Goal: Task Accomplishment & Management: Complete application form

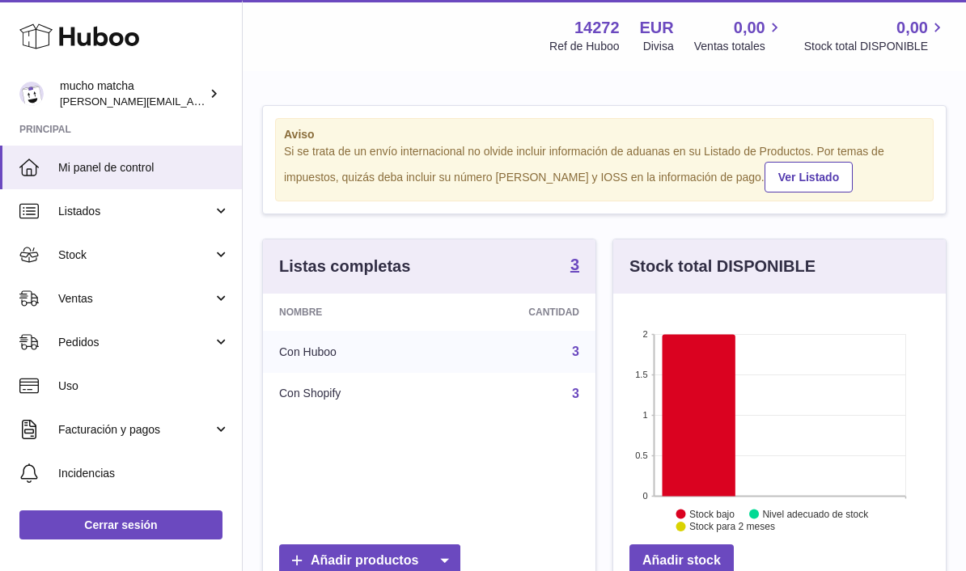
scroll to position [252, 333]
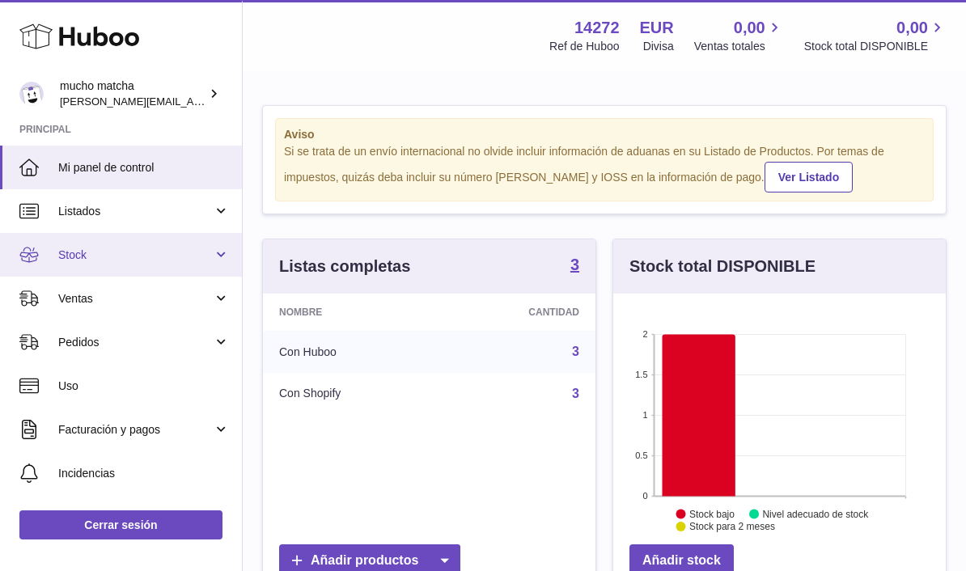
click at [54, 255] on link "Stock" at bounding box center [121, 255] width 242 height 44
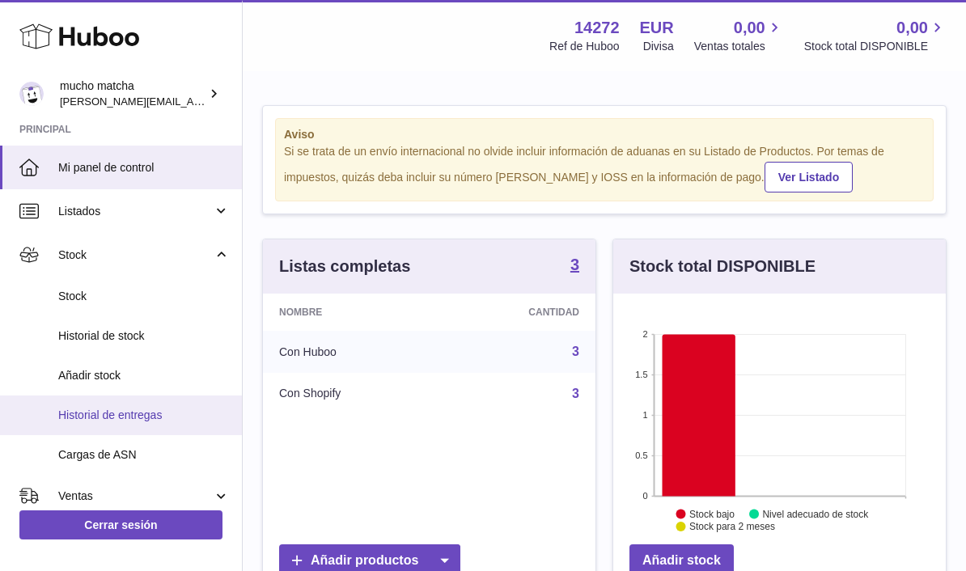
click at [144, 409] on span "Historial de entregas" at bounding box center [144, 415] width 172 height 15
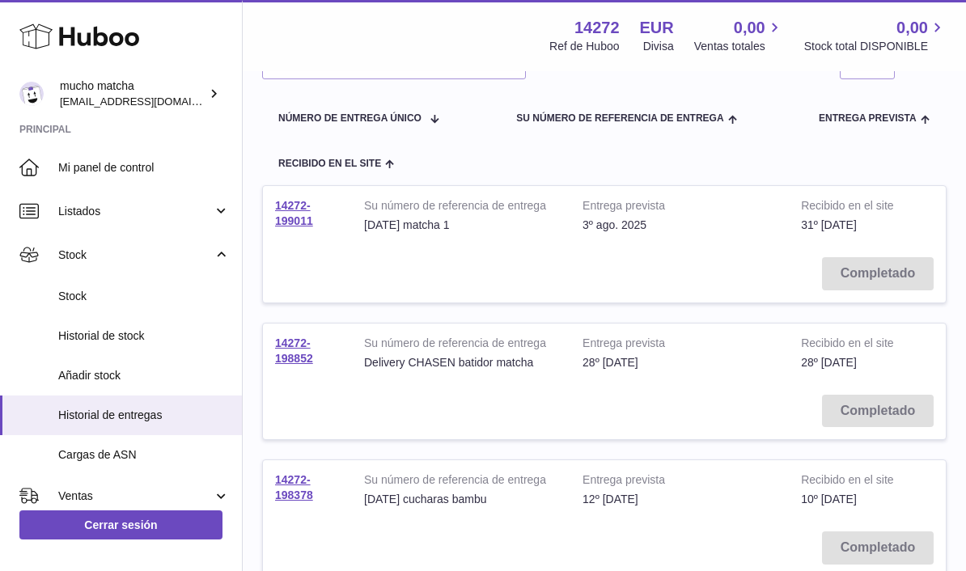
scroll to position [41, 0]
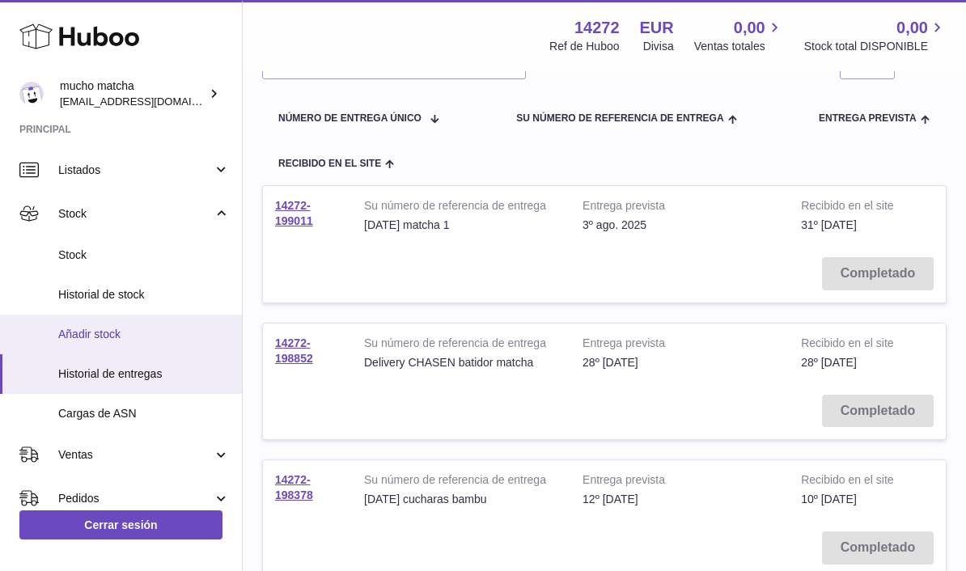
click at [89, 337] on span "Añadir stock" at bounding box center [144, 334] width 172 height 15
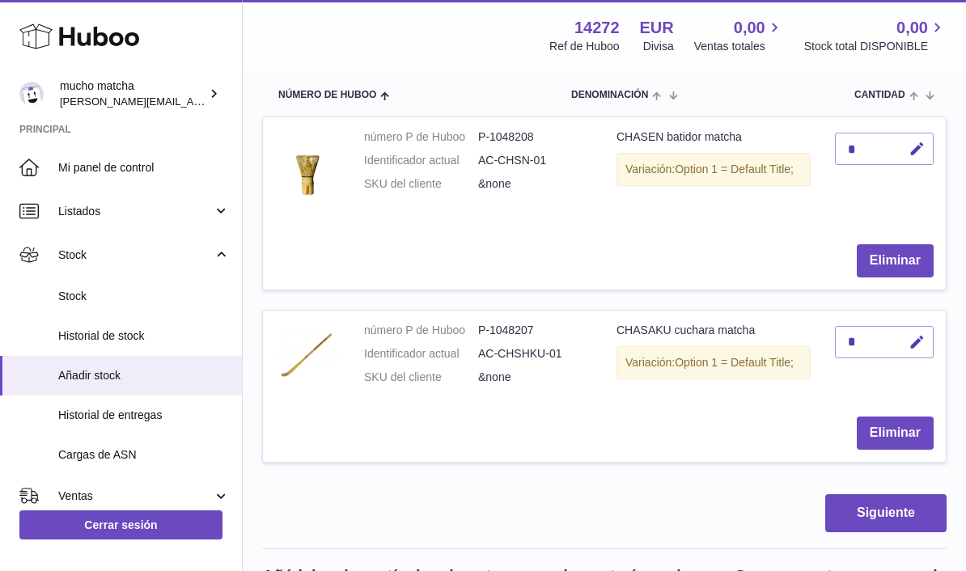
scroll to position [344, 0]
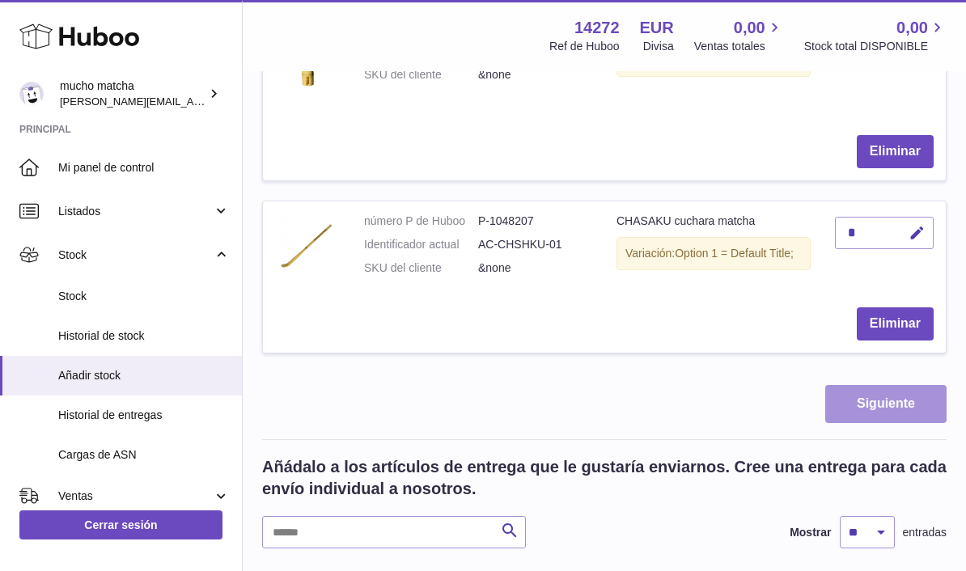
click at [907, 404] on button "Siguiente" at bounding box center [885, 404] width 121 height 38
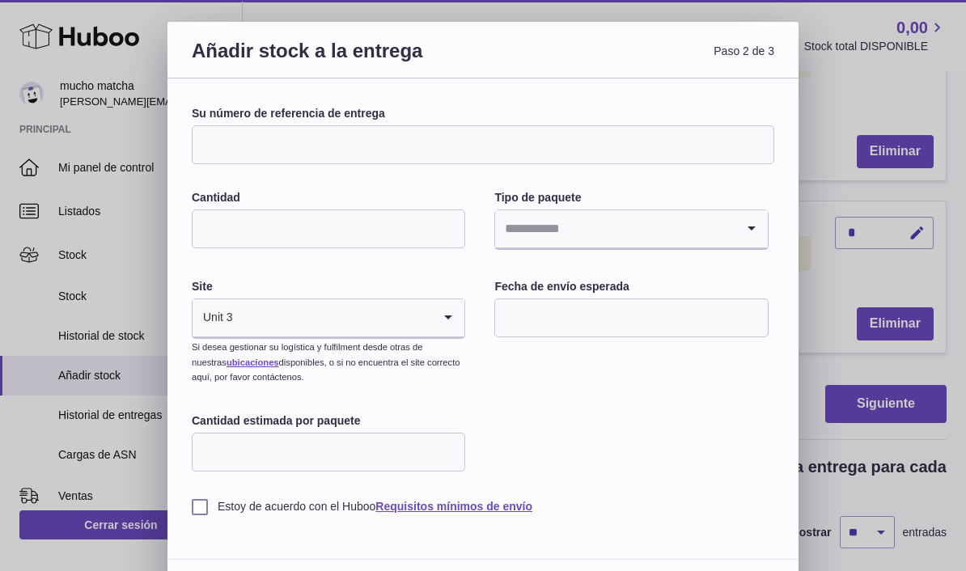
click at [443, 223] on input "Cantidad" at bounding box center [328, 229] width 273 height 39
click at [733, 222] on input "Search for option" at bounding box center [614, 228] width 239 height 37
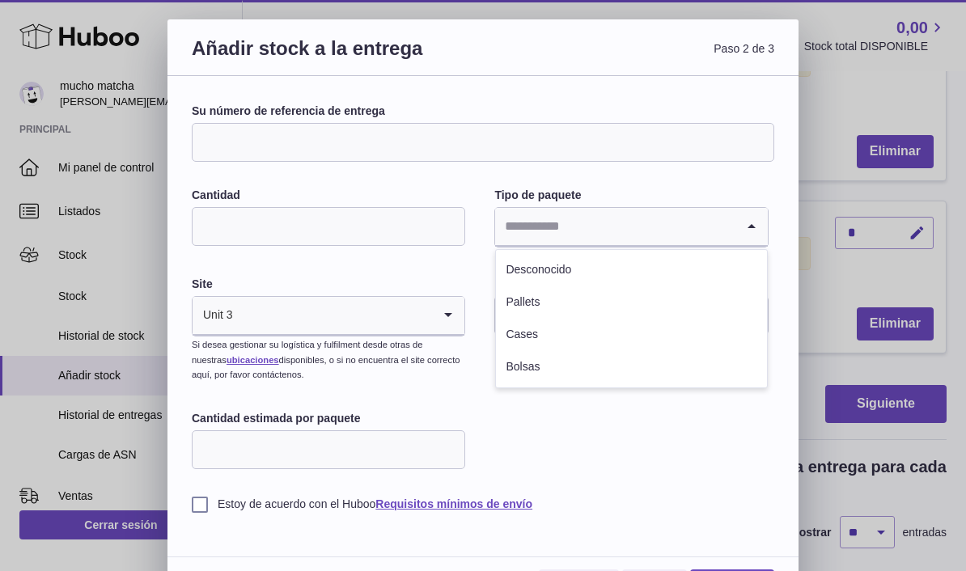
scroll to position [2, 0]
click at [720, 204] on div "Tipo de paquete Loading... Desconocido Pallets Cases Bolsas" at bounding box center [630, 220] width 273 height 63
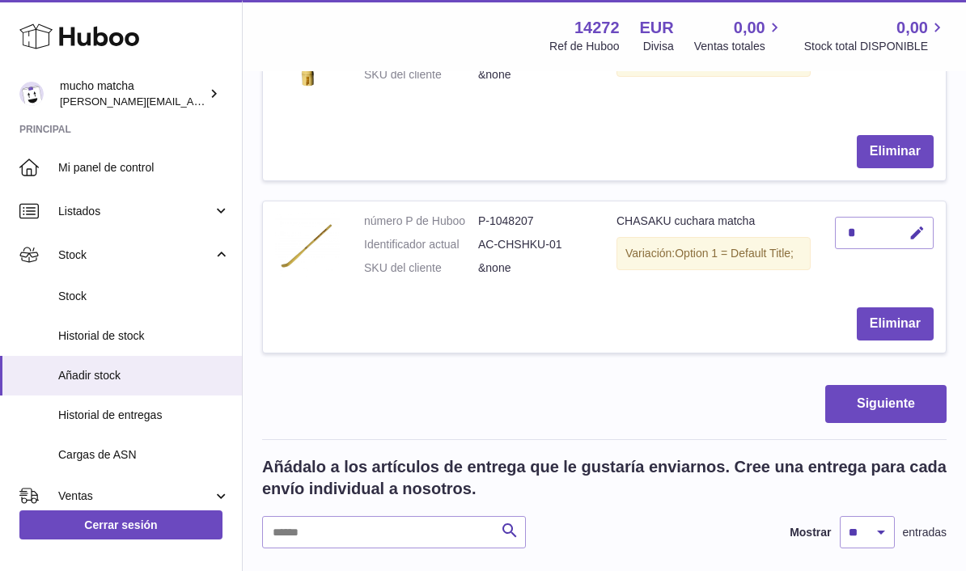
scroll to position [0, 0]
click at [818, 133] on div at bounding box center [483, 285] width 966 height 571
click at [893, 315] on button "Eliminar" at bounding box center [895, 323] width 77 height 33
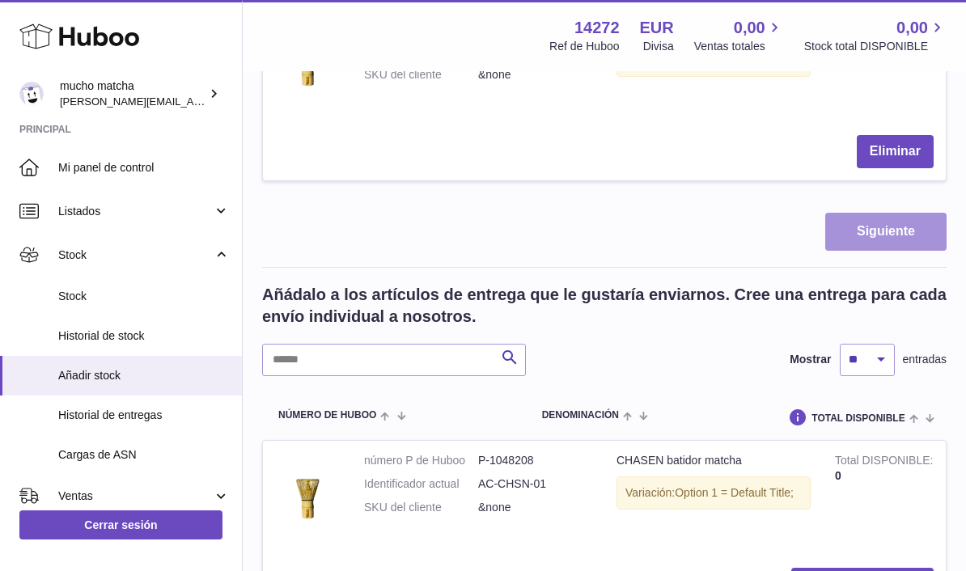
click at [862, 234] on button "Siguiente" at bounding box center [885, 232] width 121 height 38
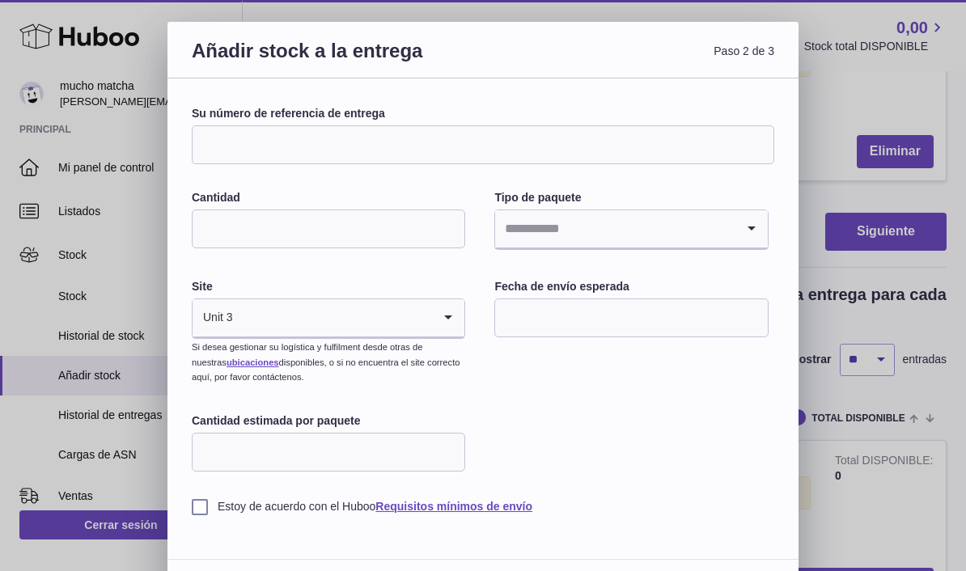
click at [445, 221] on input "Cantidad" at bounding box center [328, 229] width 273 height 39
type input "***"
click at [716, 219] on input "Search for option" at bounding box center [614, 228] width 239 height 37
click at [677, 219] on input "Search for option" at bounding box center [614, 228] width 239 height 37
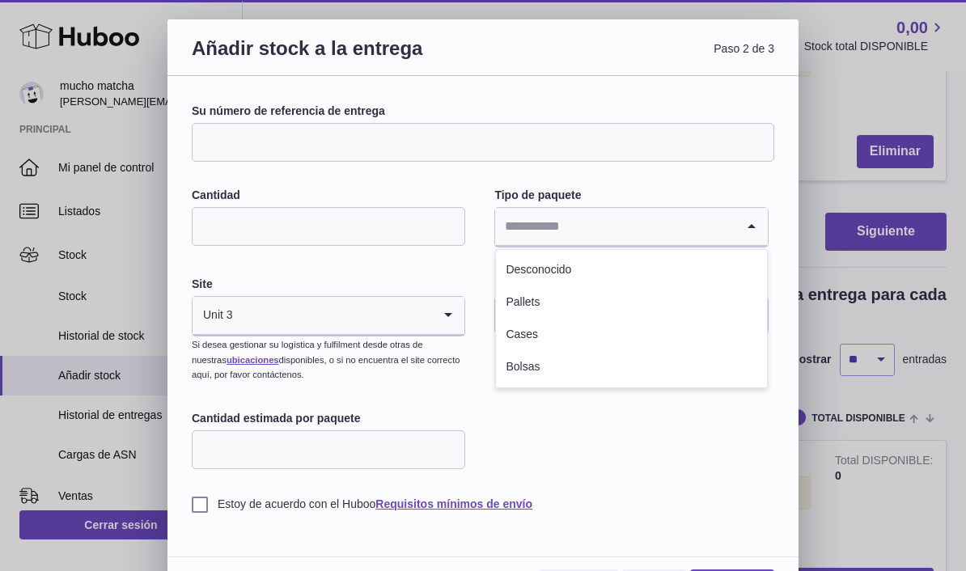
scroll to position [2, 0]
click at [645, 213] on input "Search for option" at bounding box center [614, 227] width 239 height 37
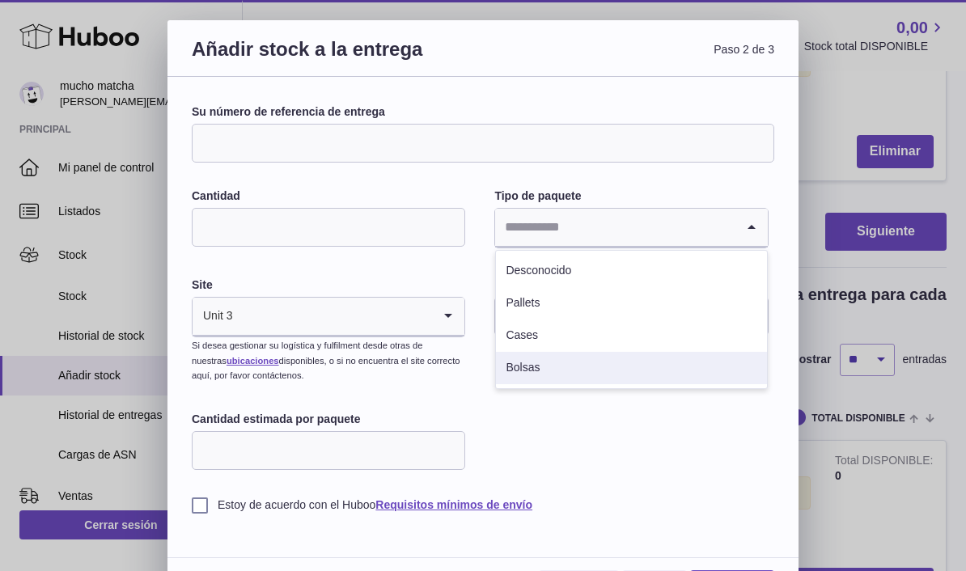
click at [566, 361] on li "Bolsas" at bounding box center [631, 368] width 270 height 32
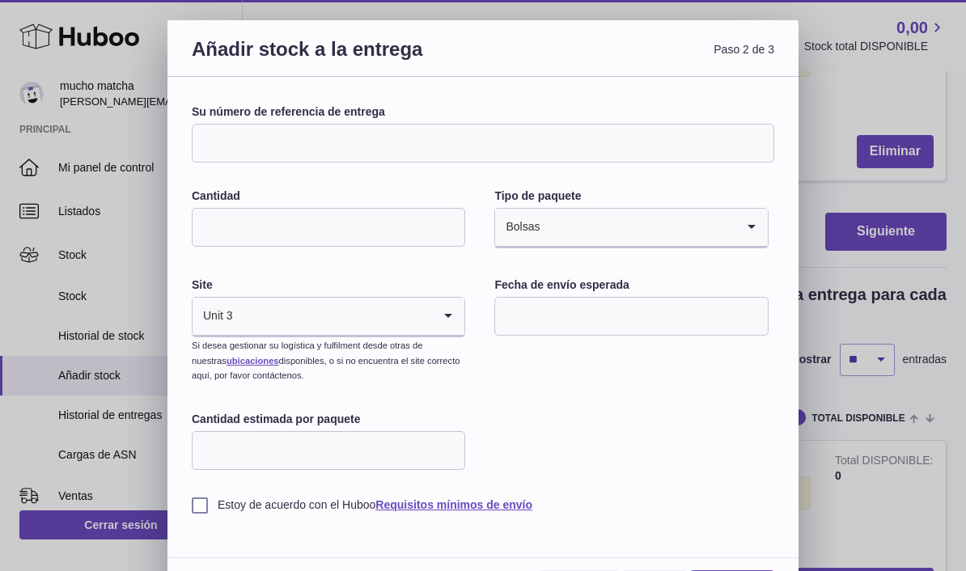
click at [677, 219] on input "Search for option" at bounding box center [637, 227] width 194 height 37
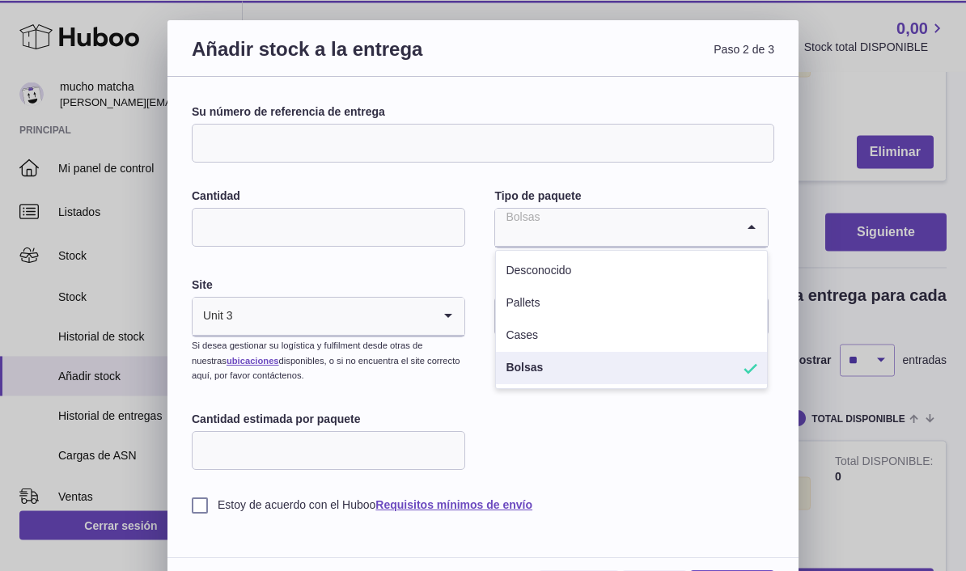
scroll to position [341, 0]
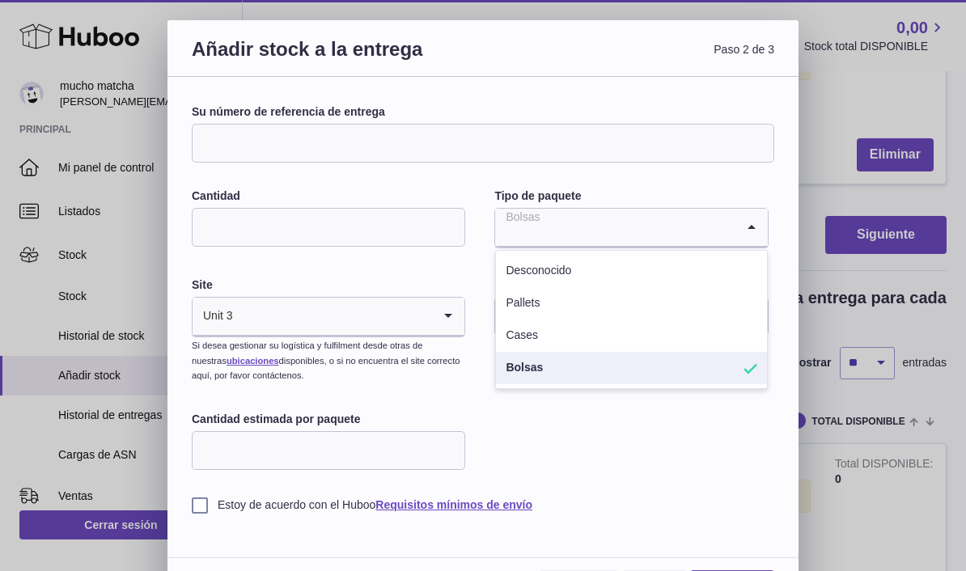
click at [537, 337] on li "Cases" at bounding box center [631, 336] width 270 height 32
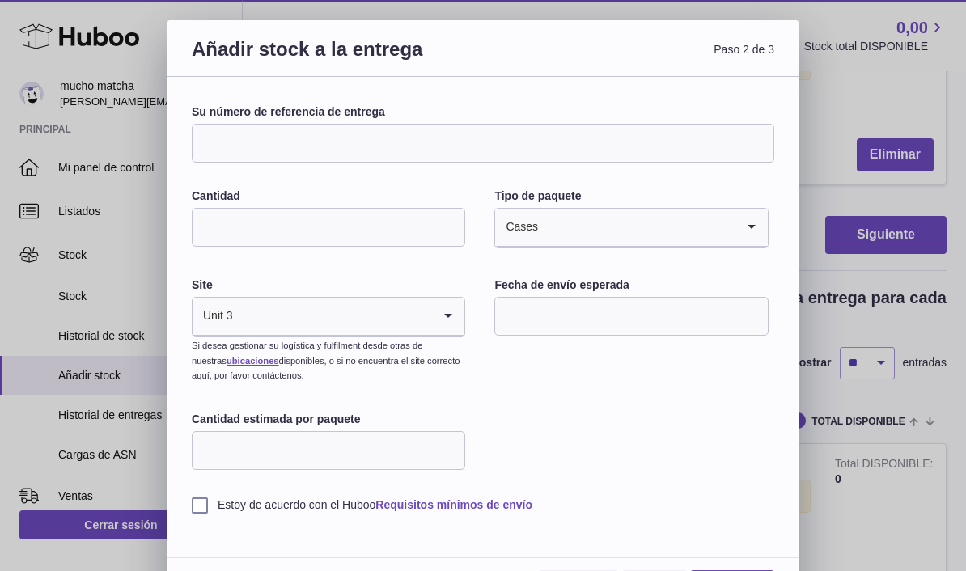
click at [530, 138] on input "Su número de referencia de entrega" at bounding box center [483, 143] width 583 height 39
click at [477, 142] on input "Su número de referencia de entrega" at bounding box center [483, 143] width 583 height 39
click at [235, 129] on input "Su número de referencia de entrega" at bounding box center [483, 143] width 583 height 39
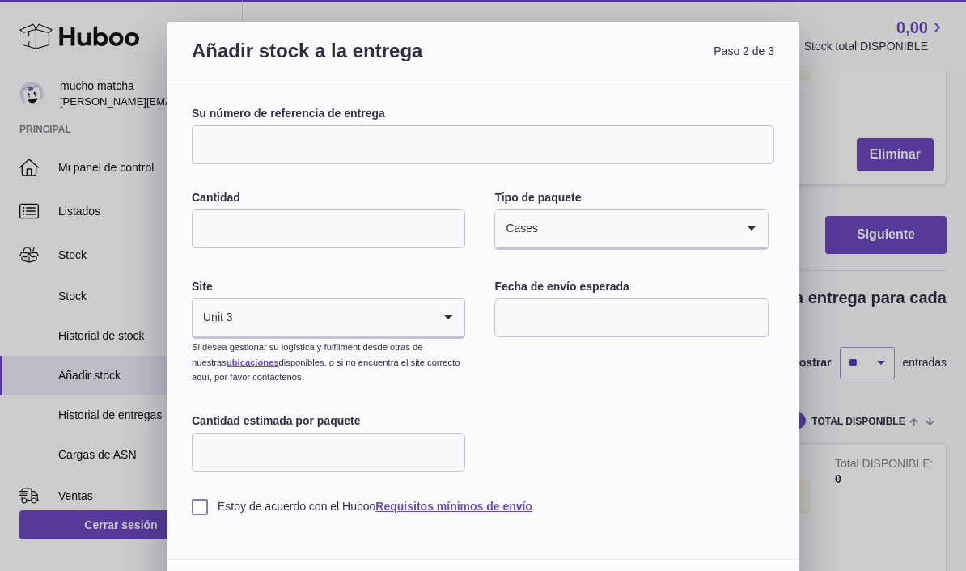
scroll to position [0, 0]
type input "**********"
click at [717, 323] on input "text" at bounding box center [630, 318] width 273 height 39
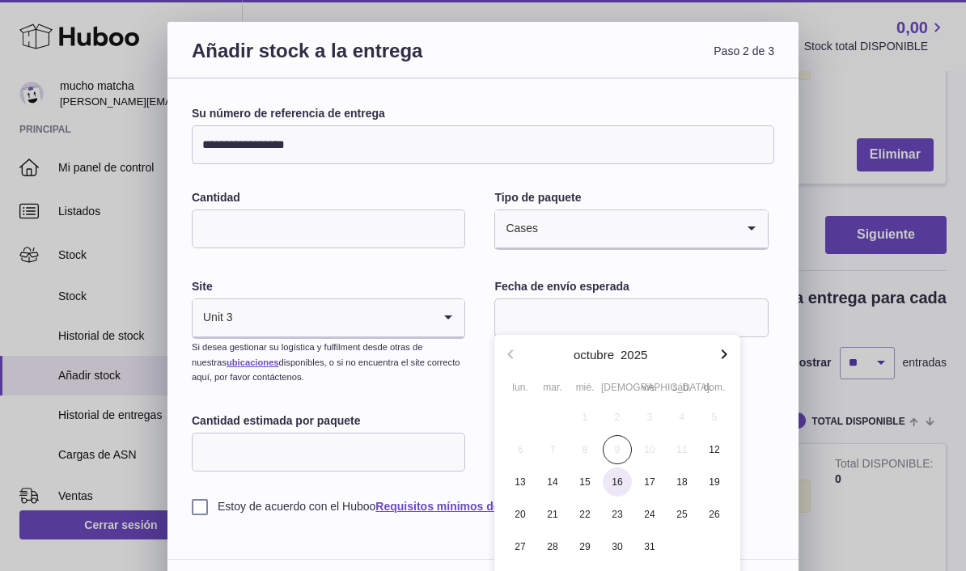
click at [625, 478] on span "16" at bounding box center [617, 482] width 29 height 29
type input "**********"
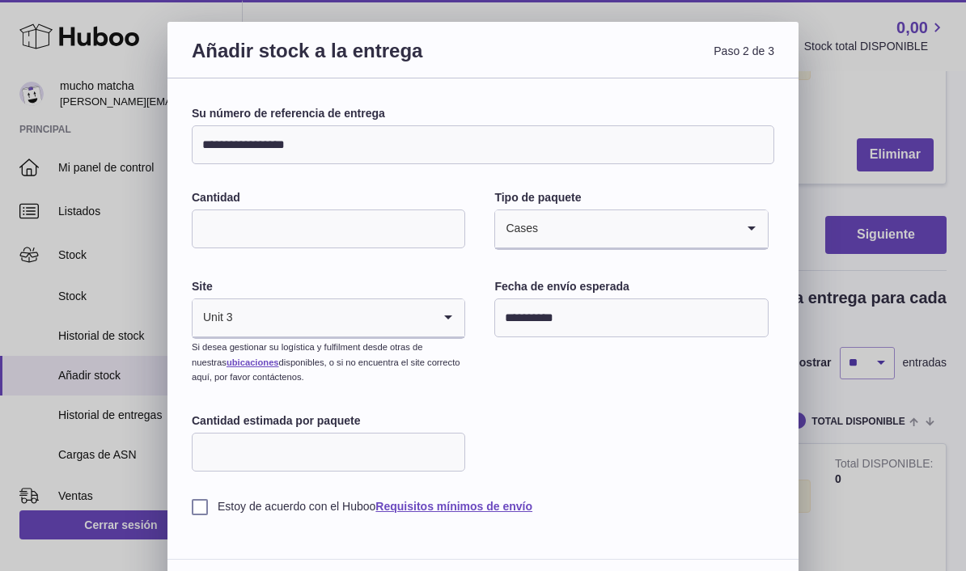
click at [221, 442] on input "Cantidad estimada por paquete" at bounding box center [328, 452] width 273 height 39
type input "***"
click at [239, 218] on input "***" at bounding box center [328, 229] width 273 height 39
click at [241, 235] on input "***" at bounding box center [328, 229] width 273 height 39
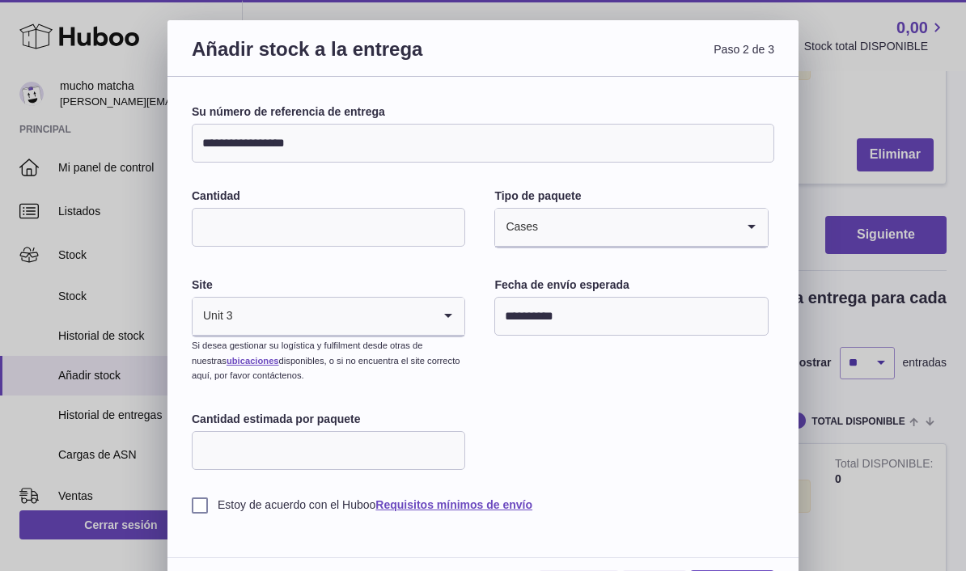
scroll to position [2, 0]
type input "*"
click at [193, 500] on label "Estoy de acuerdo con el Huboo Requisitos mínimos de envío" at bounding box center [483, 505] width 583 height 15
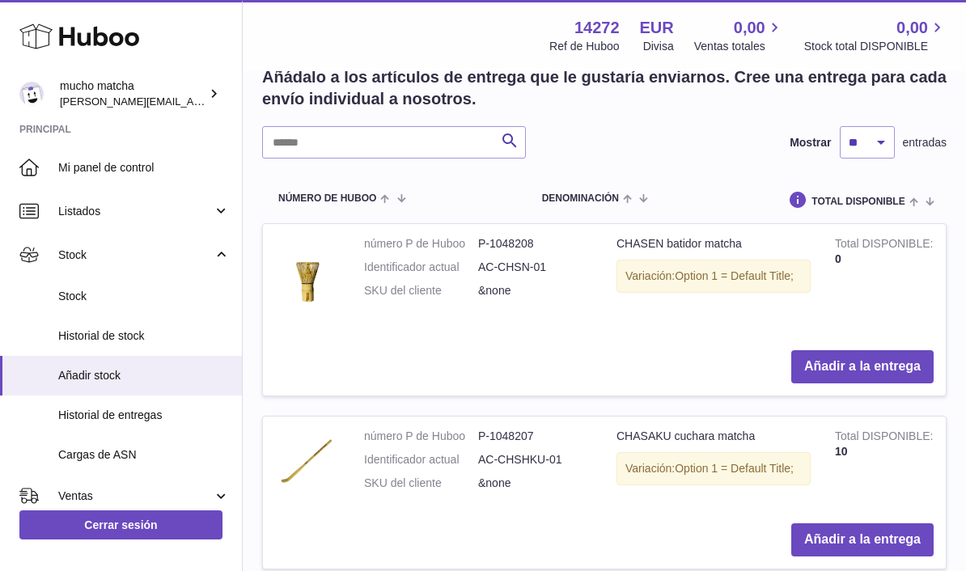
scroll to position [0, 0]
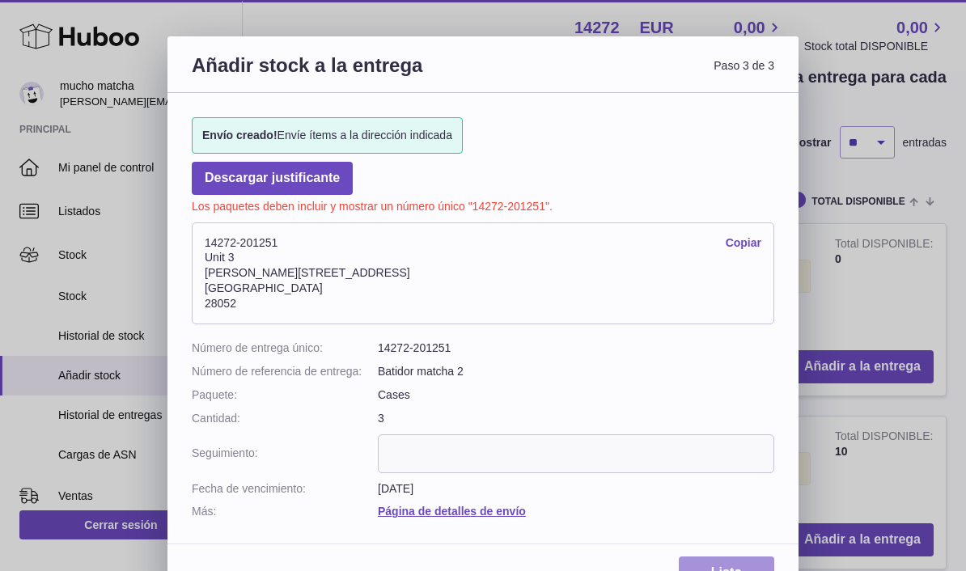
click at [738, 570] on link "Listo" at bounding box center [726, 573] width 95 height 33
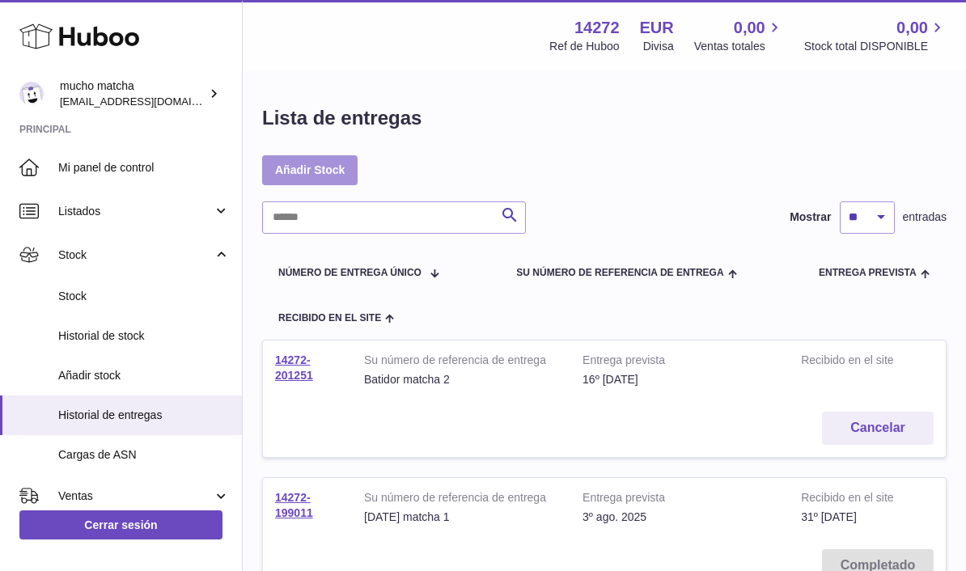
click at [276, 163] on link "Añadir Stock" at bounding box center [309, 169] width 95 height 29
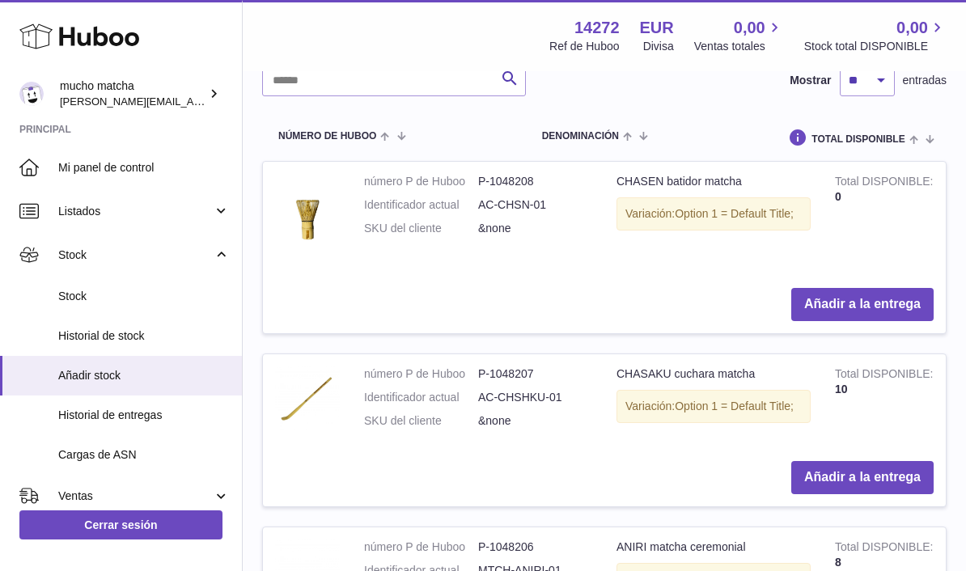
scroll to position [405, 0]
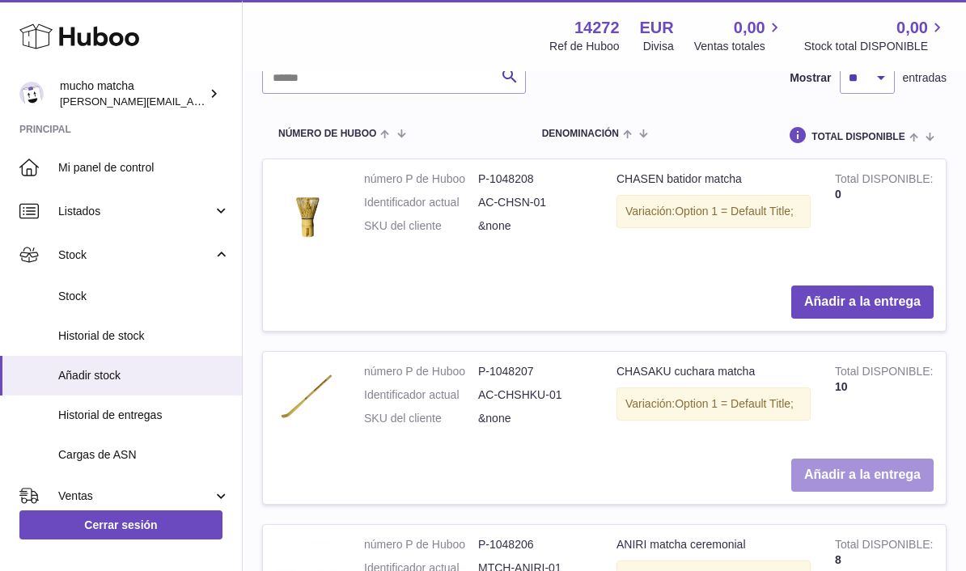
click at [863, 473] on button "Añadir a la entrega" at bounding box center [862, 475] width 142 height 33
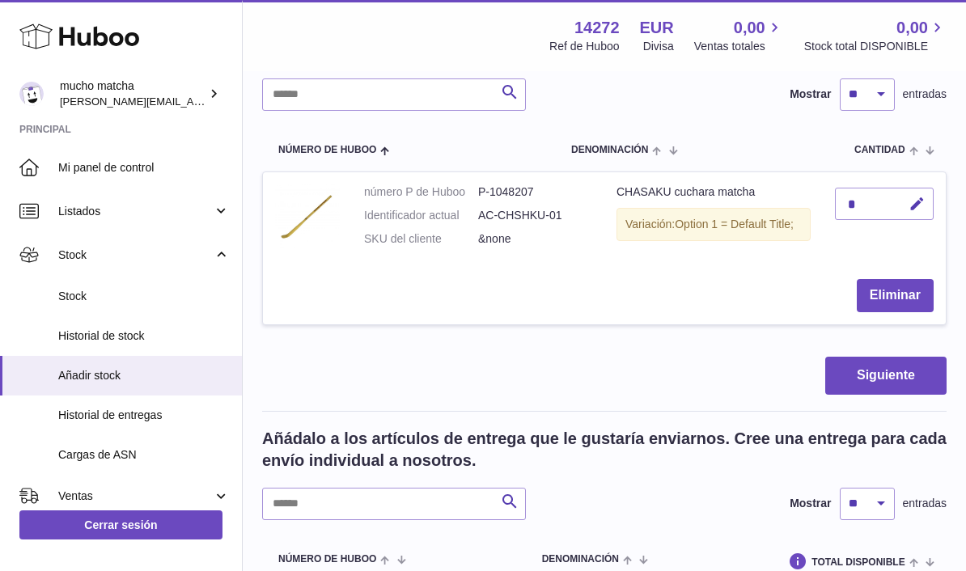
scroll to position [158, 0]
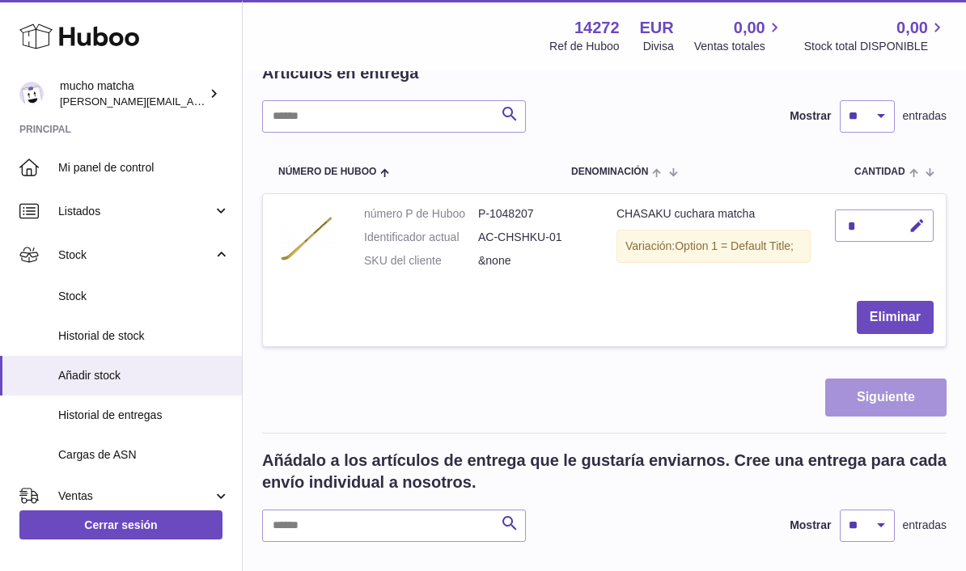
click at [905, 392] on button "Siguiente" at bounding box center [885, 398] width 121 height 38
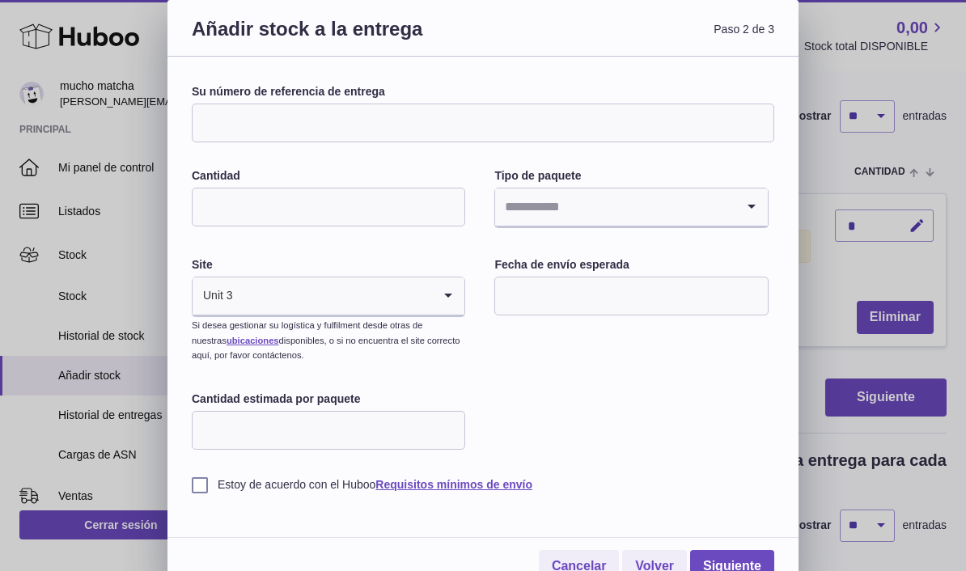
click at [211, 121] on input "Su número de referencia de entrega" at bounding box center [483, 123] width 583 height 39
click at [220, 118] on input "Su número de referencia de entrega" at bounding box center [483, 123] width 583 height 39
type input "**********"
click at [206, 202] on input "Cantidad" at bounding box center [328, 207] width 273 height 39
type input "*"
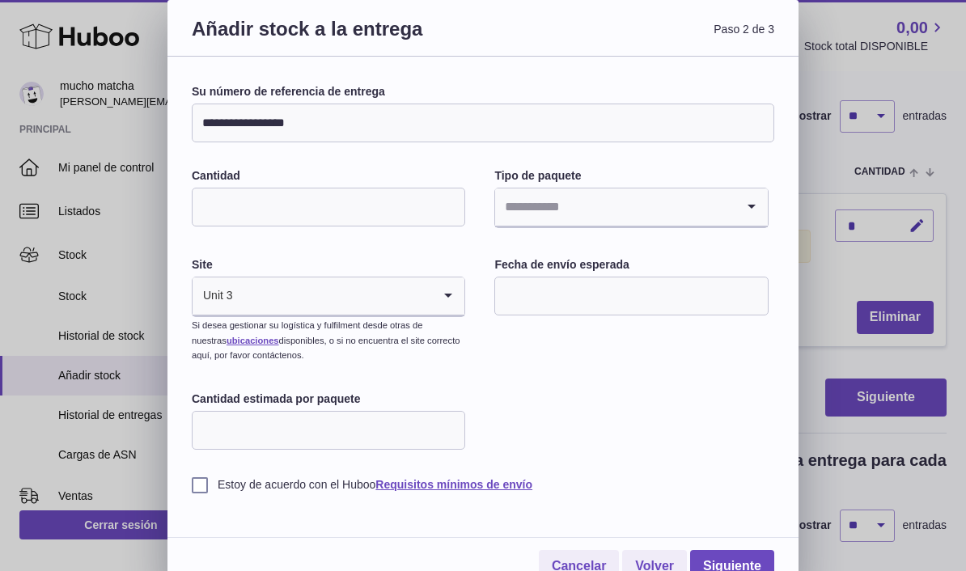
click at [676, 197] on input "Search for option" at bounding box center [614, 207] width 239 height 37
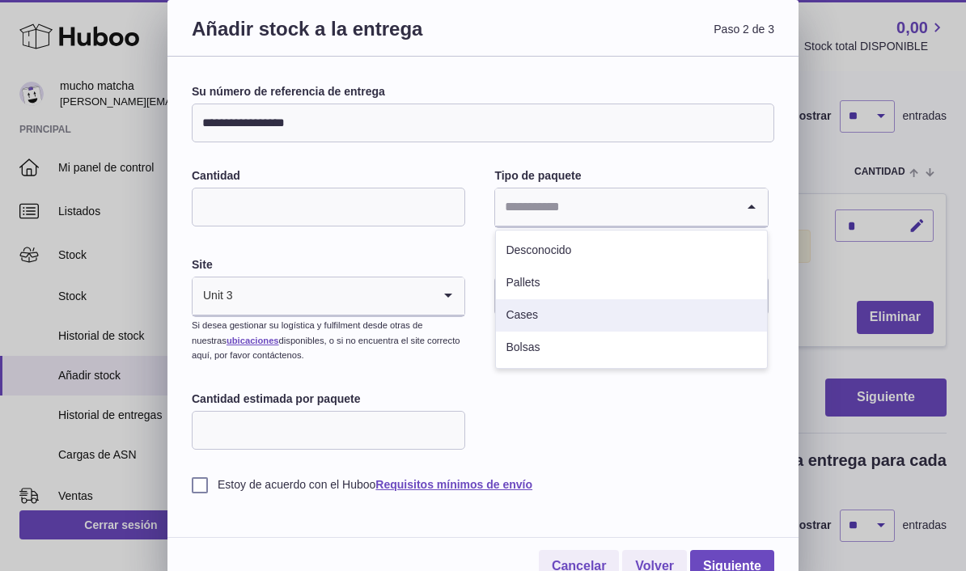
click at [562, 312] on li "Cases" at bounding box center [631, 315] width 270 height 32
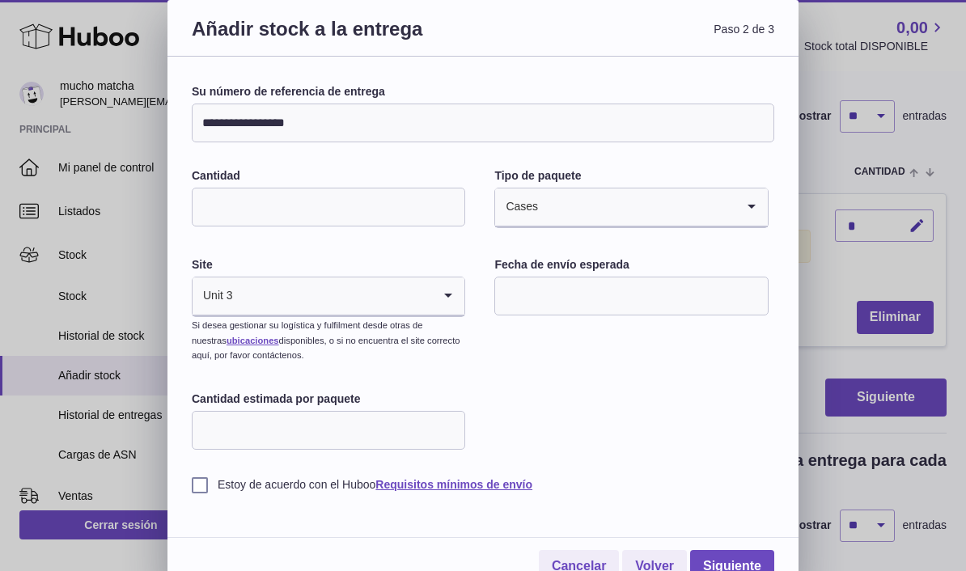
click at [417, 426] on input "Cantidad estimada por paquete" at bounding box center [328, 430] width 273 height 39
type input "***"
click at [687, 292] on input "text" at bounding box center [630, 296] width 273 height 39
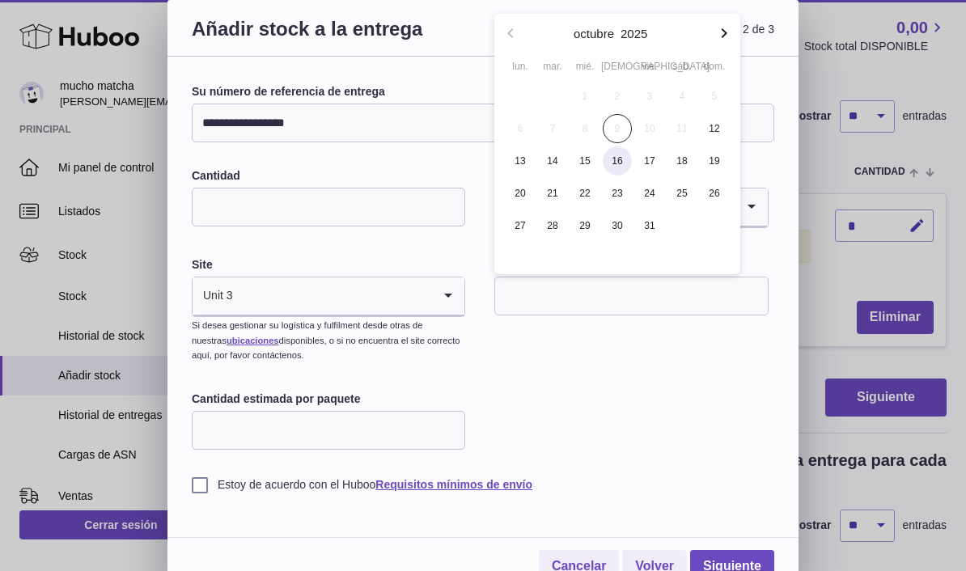
click at [617, 156] on span "16" at bounding box center [617, 160] width 29 height 29
type input "**********"
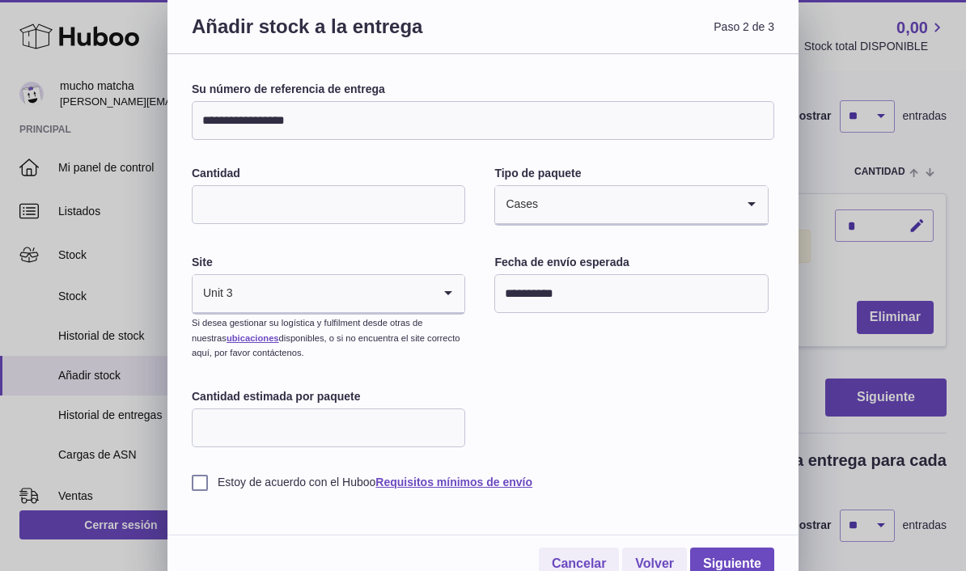
scroll to position [2, 0]
click at [737, 557] on link "Siguiente" at bounding box center [732, 565] width 84 height 33
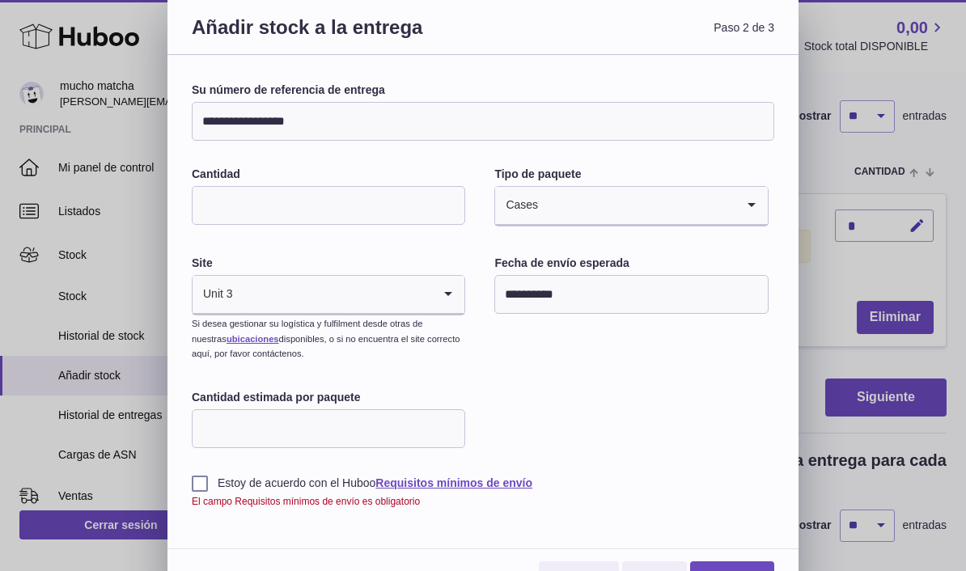
click at [211, 479] on label "Estoy de acuerdo con el Huboo Requisitos mínimos de envío" at bounding box center [483, 483] width 583 height 15
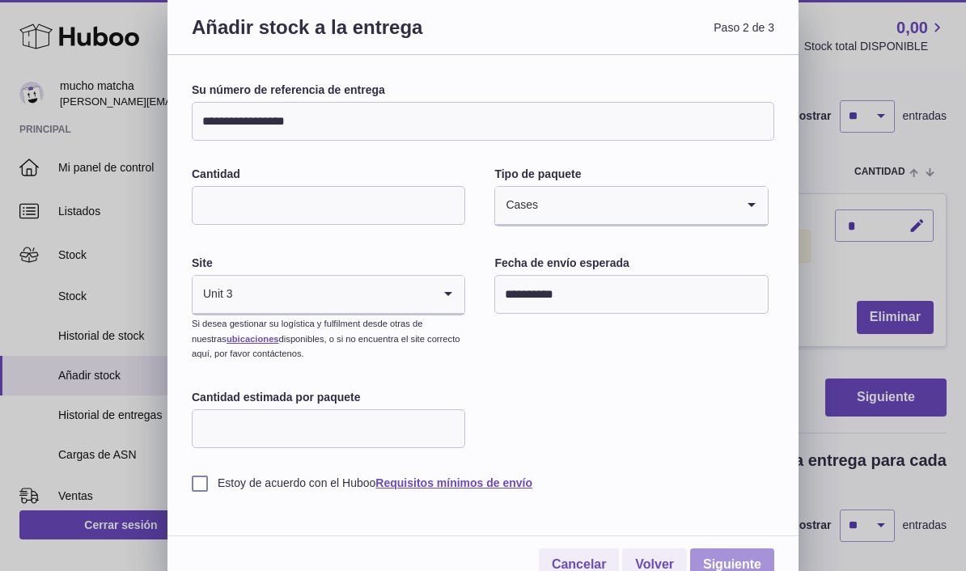
click at [744, 549] on link "Siguiente" at bounding box center [732, 565] width 84 height 33
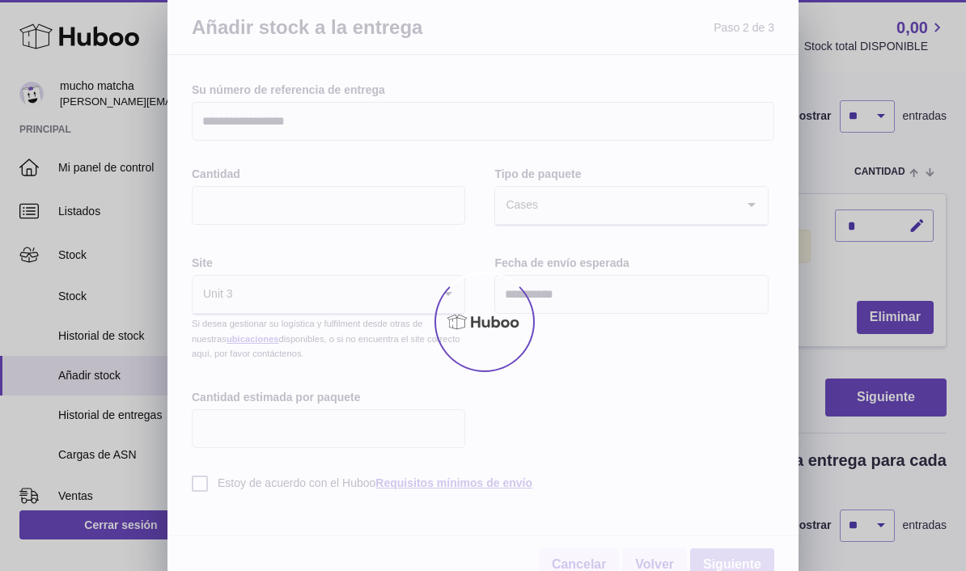
scroll to position [0, 0]
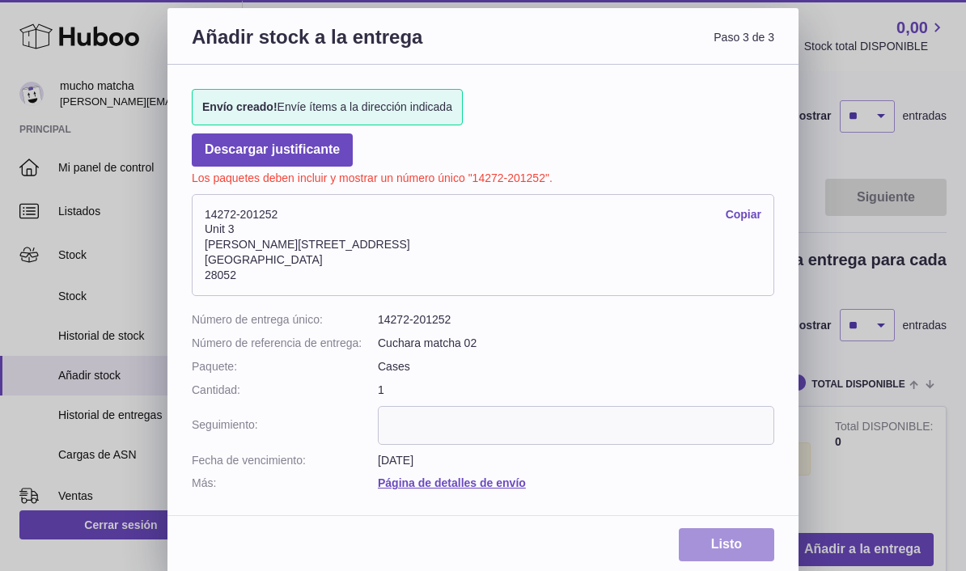
click at [741, 536] on link "Listo" at bounding box center [726, 544] width 95 height 33
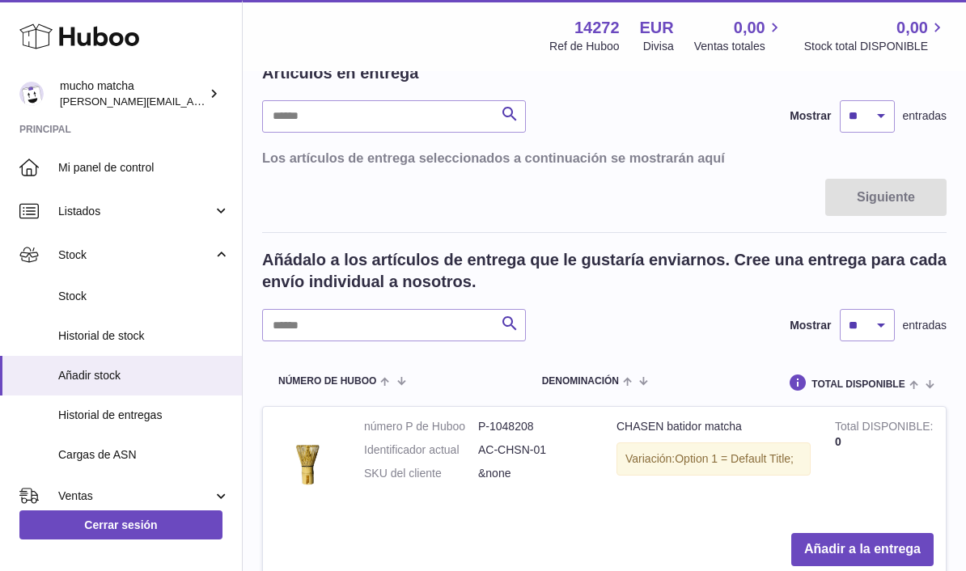
click at [816, 424] on td "CHASEN batidor matcha Variación: Option 1 = Default Title;" at bounding box center [713, 464] width 218 height 115
